Goal: Task Accomplishment & Management: Complete application form

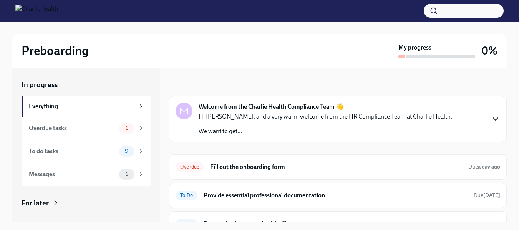
click at [493, 119] on icon "button" at bounding box center [495, 119] width 5 height 2
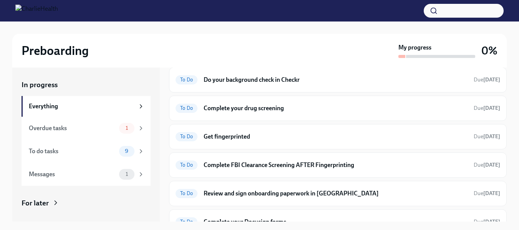
scroll to position [246, 0]
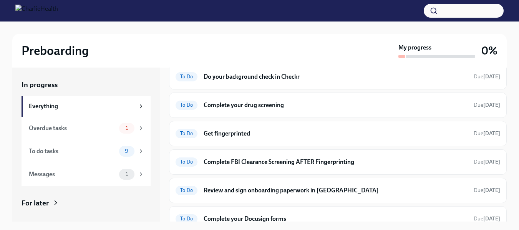
click at [265, 24] on h6 "Fill out the onboarding form" at bounding box center [336, 20] width 252 height 8
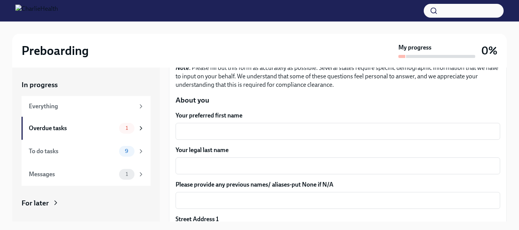
scroll to position [84, 0]
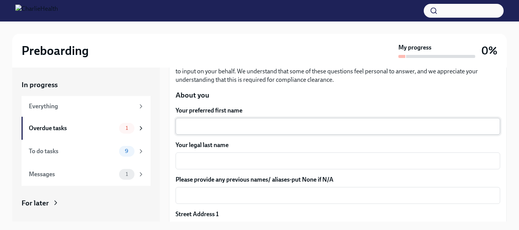
click at [459, 126] on textarea "Your preferred first name" at bounding box center [337, 126] width 315 height 9
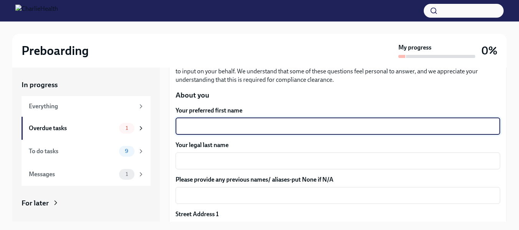
click at [459, 126] on textarea "Your preferred first name" at bounding box center [337, 126] width 315 height 9
type textarea "[PERSON_NAME]"
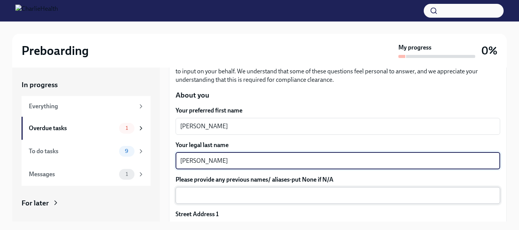
type textarea "[PERSON_NAME]"
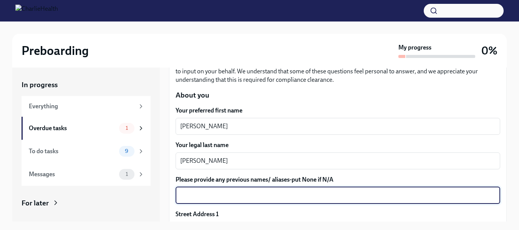
click at [403, 194] on textarea "Please provide any previous names/ aliases-put None if N/A" at bounding box center [337, 195] width 315 height 9
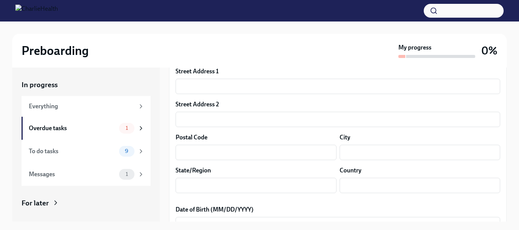
scroll to position [232, 0]
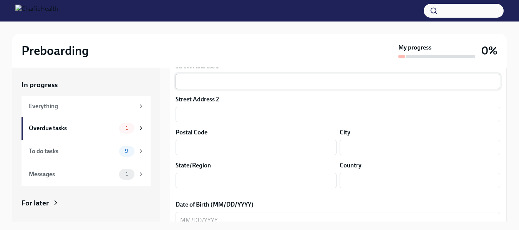
type textarea "[PERSON_NAME]"
click at [398, 79] on input "text" at bounding box center [338, 81] width 325 height 15
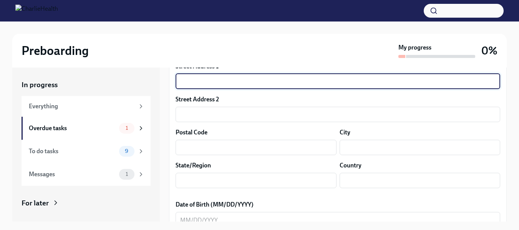
type input "[STREET_ADDRESS]"
type input "77079"
type input "[GEOGRAPHIC_DATA]"
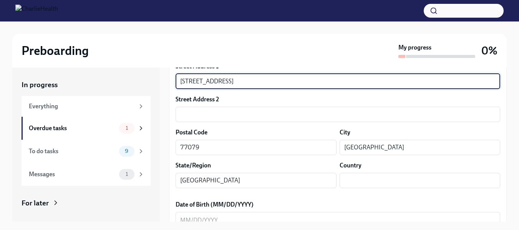
type input "US"
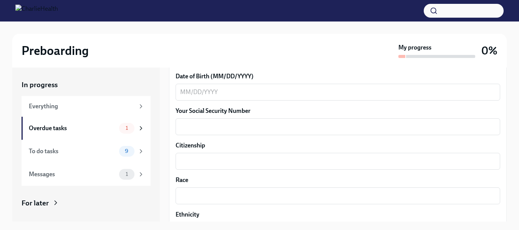
scroll to position [348, 0]
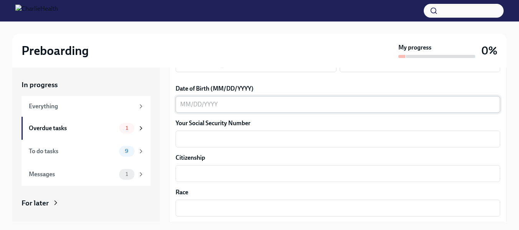
click at [391, 106] on textarea "Date of Birth (MM/DD/YYYY)" at bounding box center [337, 104] width 315 height 9
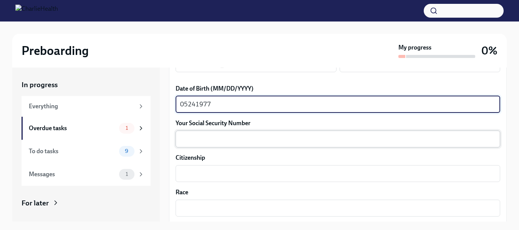
click at [354, 138] on textarea "Your Social Security Number" at bounding box center [337, 138] width 315 height 9
click at [186, 106] on textarea "05241977" at bounding box center [337, 104] width 315 height 9
click at [196, 106] on textarea "05/241977" at bounding box center [337, 104] width 315 height 9
type textarea "[DATE]"
click at [195, 136] on textarea "Your Social Security Number" at bounding box center [337, 138] width 315 height 9
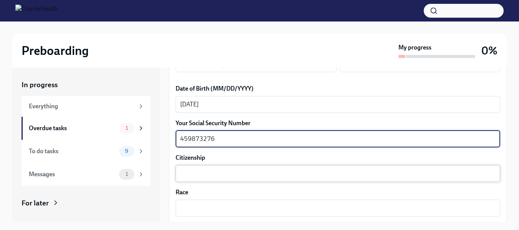
type textarea "459873276"
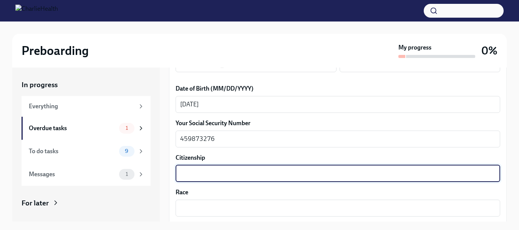
click at [206, 174] on textarea "Citizenship" at bounding box center [337, 173] width 315 height 9
type textarea "[GEOGRAPHIC_DATA]"
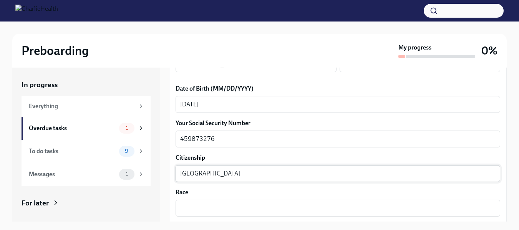
click at [309, 167] on div "USA x ​" at bounding box center [338, 173] width 325 height 17
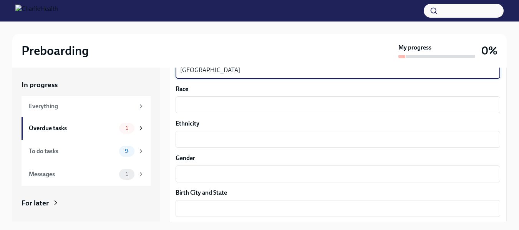
scroll to position [456, 0]
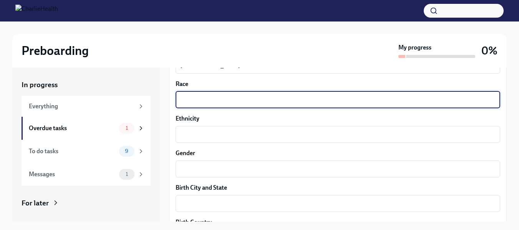
click at [235, 96] on textarea "Race" at bounding box center [337, 99] width 315 height 9
type textarea "A"
type textarea "Black"
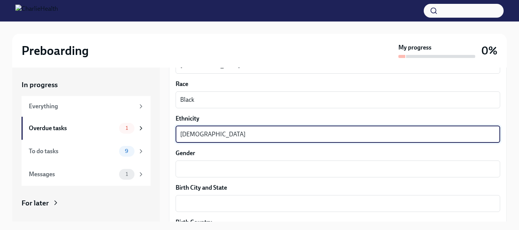
type textarea "[DEMOGRAPHIC_DATA]"
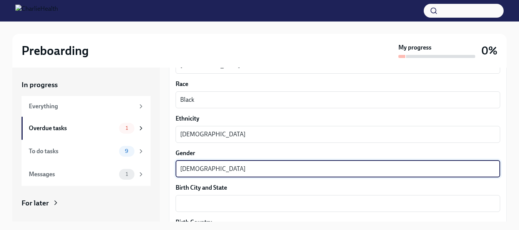
type textarea "[DEMOGRAPHIC_DATA]"
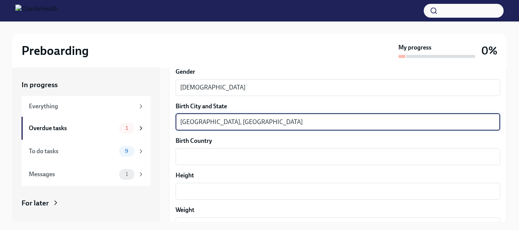
scroll to position [545, 0]
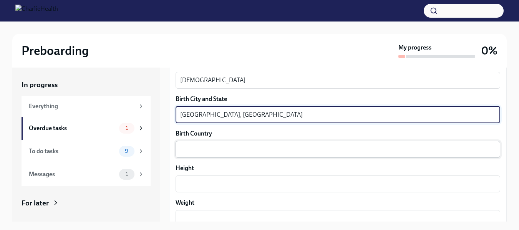
type textarea "[GEOGRAPHIC_DATA], [GEOGRAPHIC_DATA]"
click at [401, 149] on textarea "Birth Country" at bounding box center [337, 149] width 315 height 9
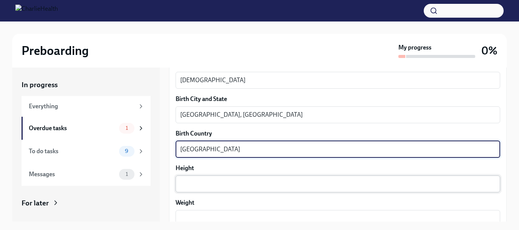
type textarea "[GEOGRAPHIC_DATA]"
click at [372, 183] on textarea "Height" at bounding box center [337, 183] width 315 height 9
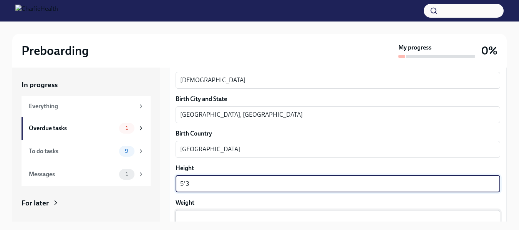
type textarea "5'3"
click at [313, 216] on textarea "Weight" at bounding box center [337, 218] width 315 height 9
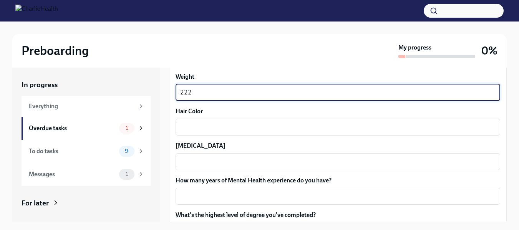
scroll to position [678, 0]
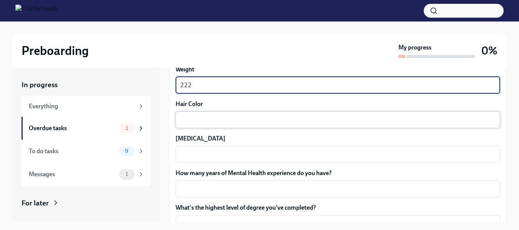
type textarea "222"
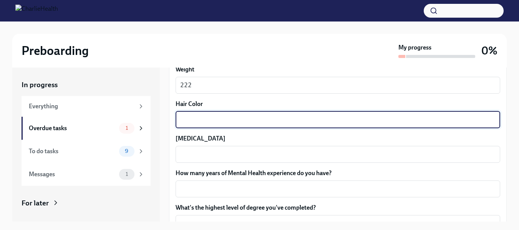
click at [317, 120] on textarea "Hair Color" at bounding box center [337, 119] width 315 height 9
type textarea "Dark Brown"
click at [289, 152] on textarea "[MEDICAL_DATA]" at bounding box center [337, 154] width 315 height 9
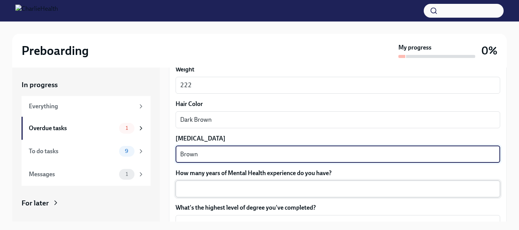
type textarea "Brown"
click at [272, 189] on textarea "How many years of Mental Health experience do you have?" at bounding box center [337, 188] width 315 height 9
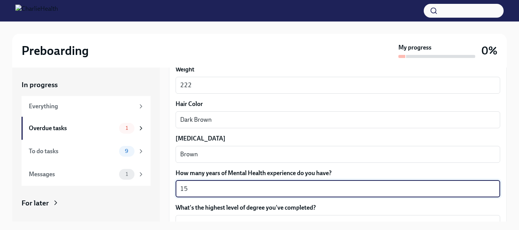
type textarea "1"
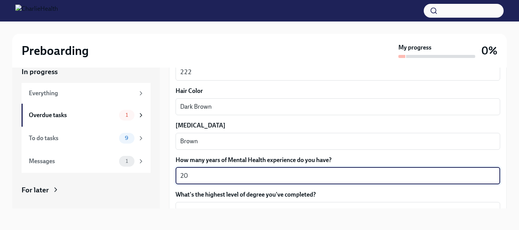
type textarea "20"
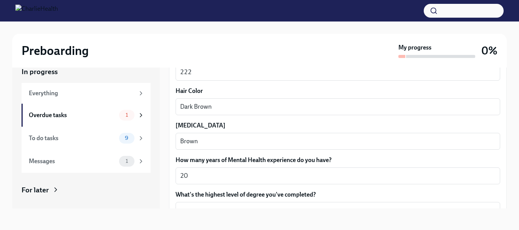
click at [340, 209] on div "In progress Everything Overdue tasks 1 To do tasks 9 Messages 1 For later Archi…" at bounding box center [259, 138] width 494 height 166
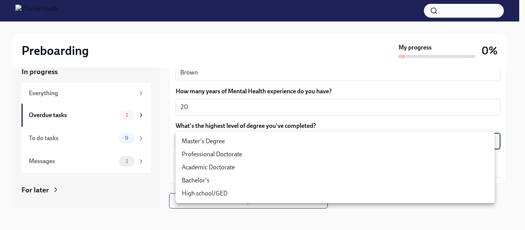
click at [254, 140] on body "Preboarding My progress 0% In progress Everything Overdue tasks 1 To do tasks 9…" at bounding box center [262, 108] width 525 height 243
click at [230, 144] on li "Master's Degree" at bounding box center [335, 141] width 319 height 13
type input "2vBr-ghkD"
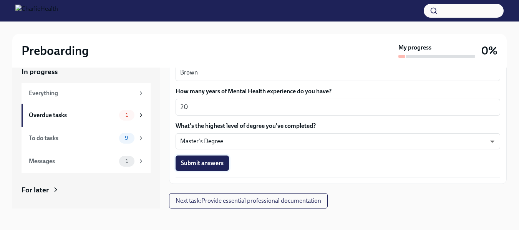
click at [198, 166] on span "Submit answers" at bounding box center [202, 163] width 43 height 8
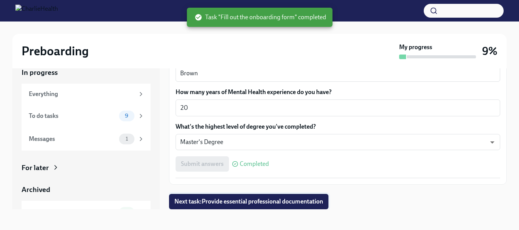
click at [315, 200] on span "Next task : Provide essential professional documentation" at bounding box center [248, 202] width 149 height 8
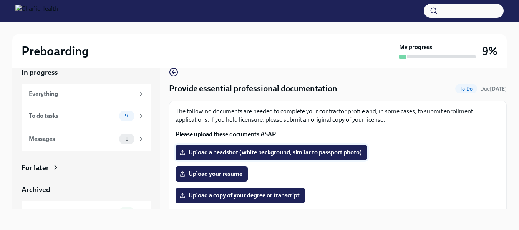
click at [268, 146] on label "Upload a headshot (white background, similar to passport photo)" at bounding box center [272, 152] width 192 height 15
click at [0, 0] on input "Upload a headshot (white background, similar to passport photo)" at bounding box center [0, 0] width 0 height 0
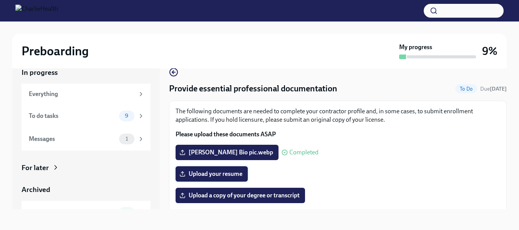
click at [204, 172] on span "Upload your resume" at bounding box center [211, 174] width 61 height 8
click at [0, 0] on input "Upload your resume" at bounding box center [0, 0] width 0 height 0
click at [195, 173] on span "Upload your resume" at bounding box center [211, 174] width 61 height 8
click at [0, 0] on input "Upload your resume" at bounding box center [0, 0] width 0 height 0
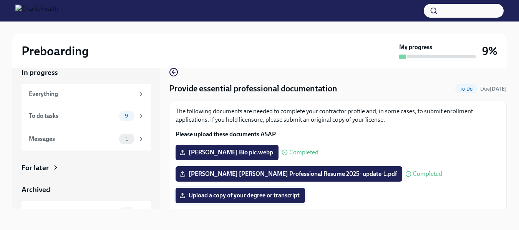
click at [280, 197] on span "Upload a copy of your degree or transcript" at bounding box center [240, 196] width 119 height 8
click at [0, 0] on input "Upload a copy of your degree or transcript" at bounding box center [0, 0] width 0 height 0
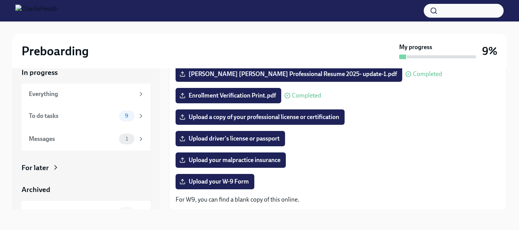
scroll to position [111, 0]
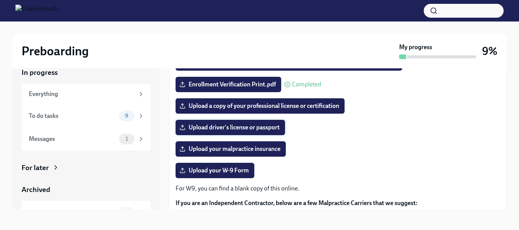
click at [239, 133] on label "Upload driver's license or passport" at bounding box center [230, 127] width 109 height 15
click at [0, 0] on input "Upload driver's license or passport" at bounding box center [0, 0] width 0 height 0
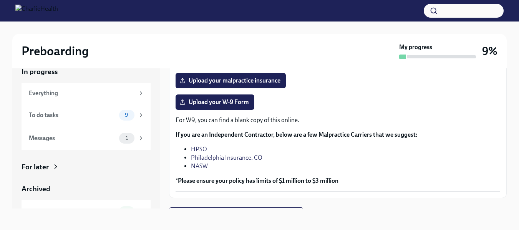
scroll to position [193, 0]
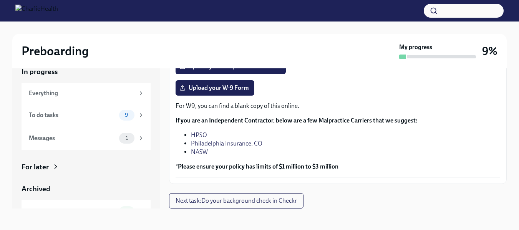
click at [55, 169] on icon at bounding box center [56, 167] width 8 height 8
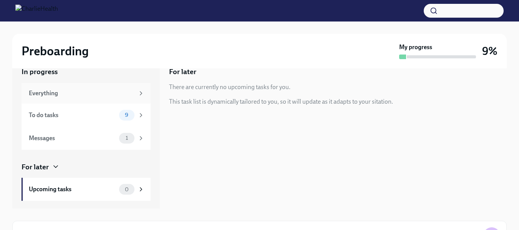
click at [118, 98] on div "Everything" at bounding box center [86, 93] width 129 height 21
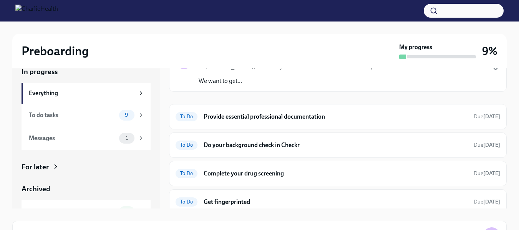
scroll to position [45, 0]
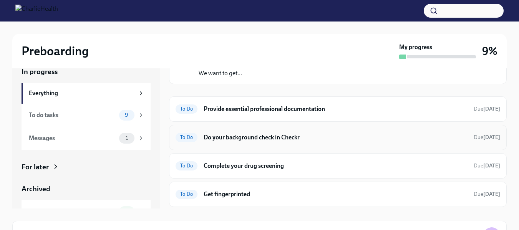
click at [269, 138] on h6 "Do your background check in Checkr" at bounding box center [336, 137] width 264 height 8
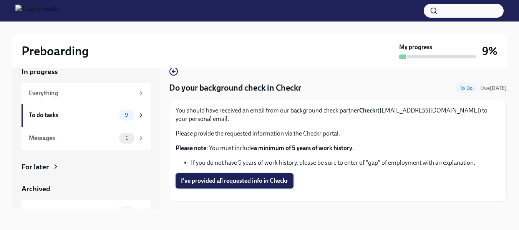
click at [243, 177] on span "I've provided all requested info in Checkr" at bounding box center [234, 181] width 107 height 8
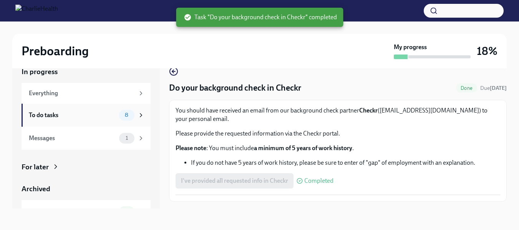
click at [138, 112] on icon at bounding box center [141, 115] width 7 height 7
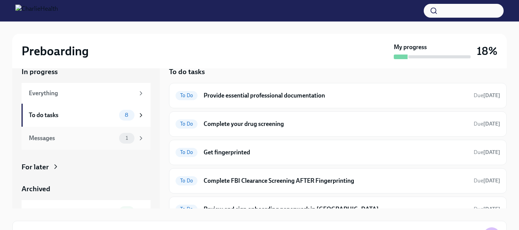
click at [72, 136] on div "Messages" at bounding box center [72, 138] width 87 height 8
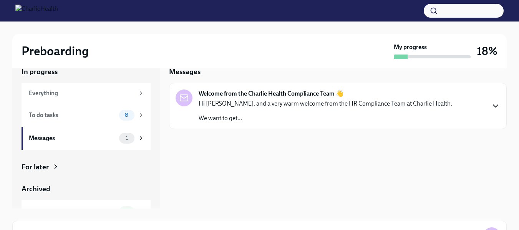
click at [496, 108] on icon "button" at bounding box center [495, 105] width 9 height 9
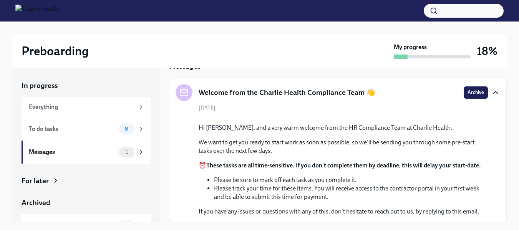
scroll to position [109, 0]
click at [100, 109] on div "Everything" at bounding box center [82, 107] width 106 height 8
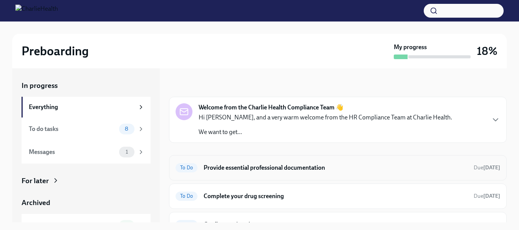
click at [418, 177] on div "To Do Provide essential professional documentation Due [DATE]" at bounding box center [338, 167] width 338 height 25
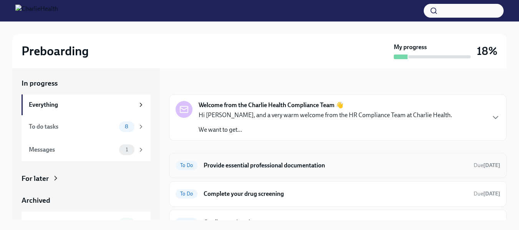
click at [450, 166] on h6 "Provide essential professional documentation" at bounding box center [336, 165] width 264 height 8
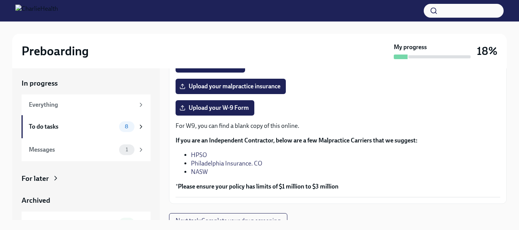
scroll to position [188, 0]
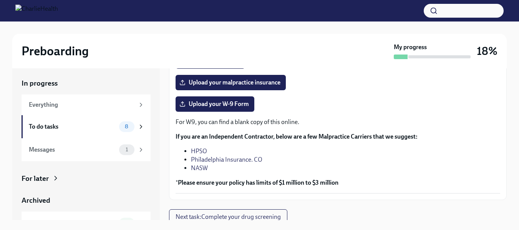
click at [237, 161] on link "Philadelphia Insurance. CO" at bounding box center [226, 159] width 71 height 7
